Goal: Check status: Check status

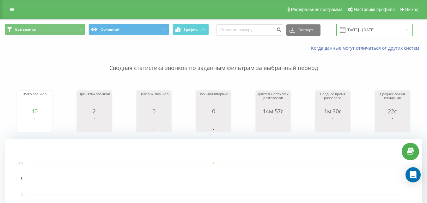
click at [393, 30] on input "[DATE] - [DATE]" at bounding box center [375, 30] width 77 height 12
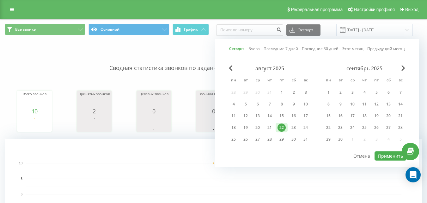
click at [241, 51] on link "Сегодня" at bounding box center [236, 49] width 15 height 6
click at [385, 157] on button "Применить" at bounding box center [391, 155] width 32 height 9
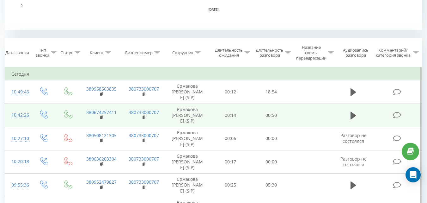
scroll to position [253, 0]
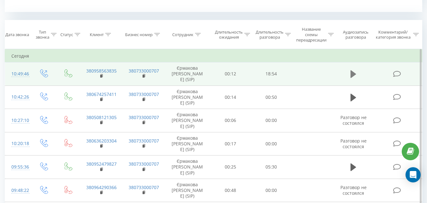
click at [352, 77] on icon at bounding box center [354, 74] width 6 height 8
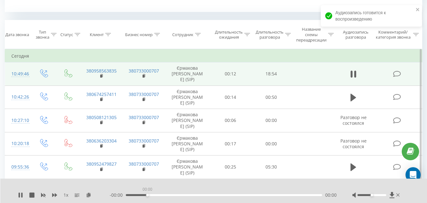
click at [147, 195] on div "00:00" at bounding box center [224, 195] width 196 height 2
click at [139, 195] on div "00:00" at bounding box center [224, 195] width 196 height 2
click at [147, 195] on div "02:02" at bounding box center [224, 195] width 196 height 2
click at [131, 195] on div "00:33" at bounding box center [224, 195] width 196 height 2
click at [157, 195] on div "00:32" at bounding box center [224, 195] width 196 height 2
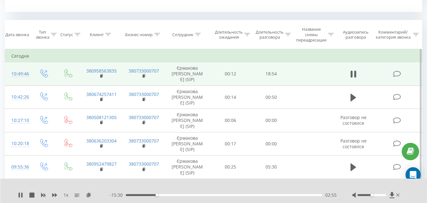
click at [163, 194] on div "02:55" at bounding box center [224, 195] width 196 height 2
click at [168, 195] on div "03:29" at bounding box center [224, 195] width 196 height 2
click at [176, 195] on div "04:00" at bounding box center [224, 195] width 196 height 2
click at [166, 195] on div "00:00" at bounding box center [224, 195] width 196 height 2
click at [163, 195] on div "03:50" at bounding box center [224, 195] width 196 height 2
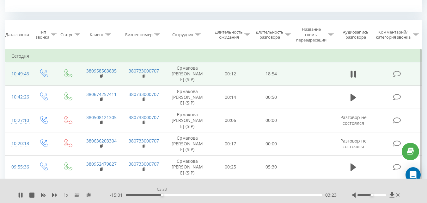
click at [162, 195] on div "03:23" at bounding box center [224, 195] width 196 height 2
click at [160, 195] on div "03:34" at bounding box center [224, 195] width 196 height 2
click at [160, 195] on div "03:57" at bounding box center [224, 195] width 196 height 2
click at [156, 194] on div "03:12" at bounding box center [224, 195] width 196 height 2
click at [161, 195] on div "03:18" at bounding box center [224, 195] width 196 height 2
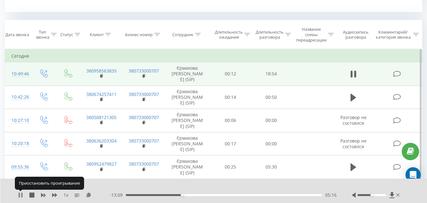
click at [22, 195] on icon at bounding box center [21, 194] width 1 height 5
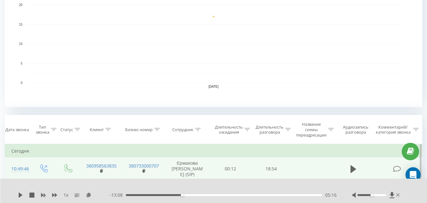
scroll to position [0, 0]
